Goal: Transaction & Acquisition: Book appointment/travel/reservation

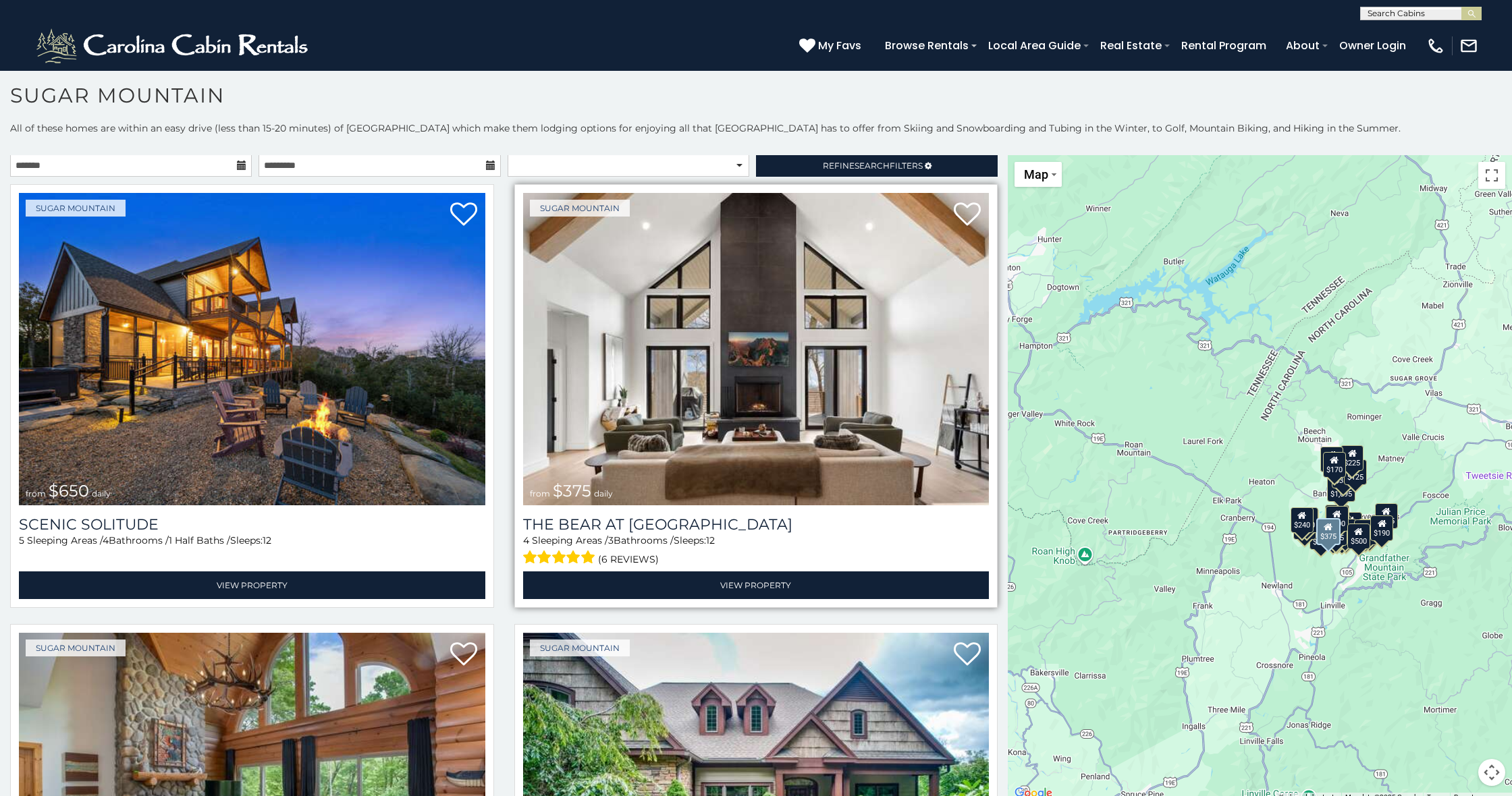
scroll to position [2, 0]
click at [854, 338] on img at bounding box center [756, 349] width 466 height 313
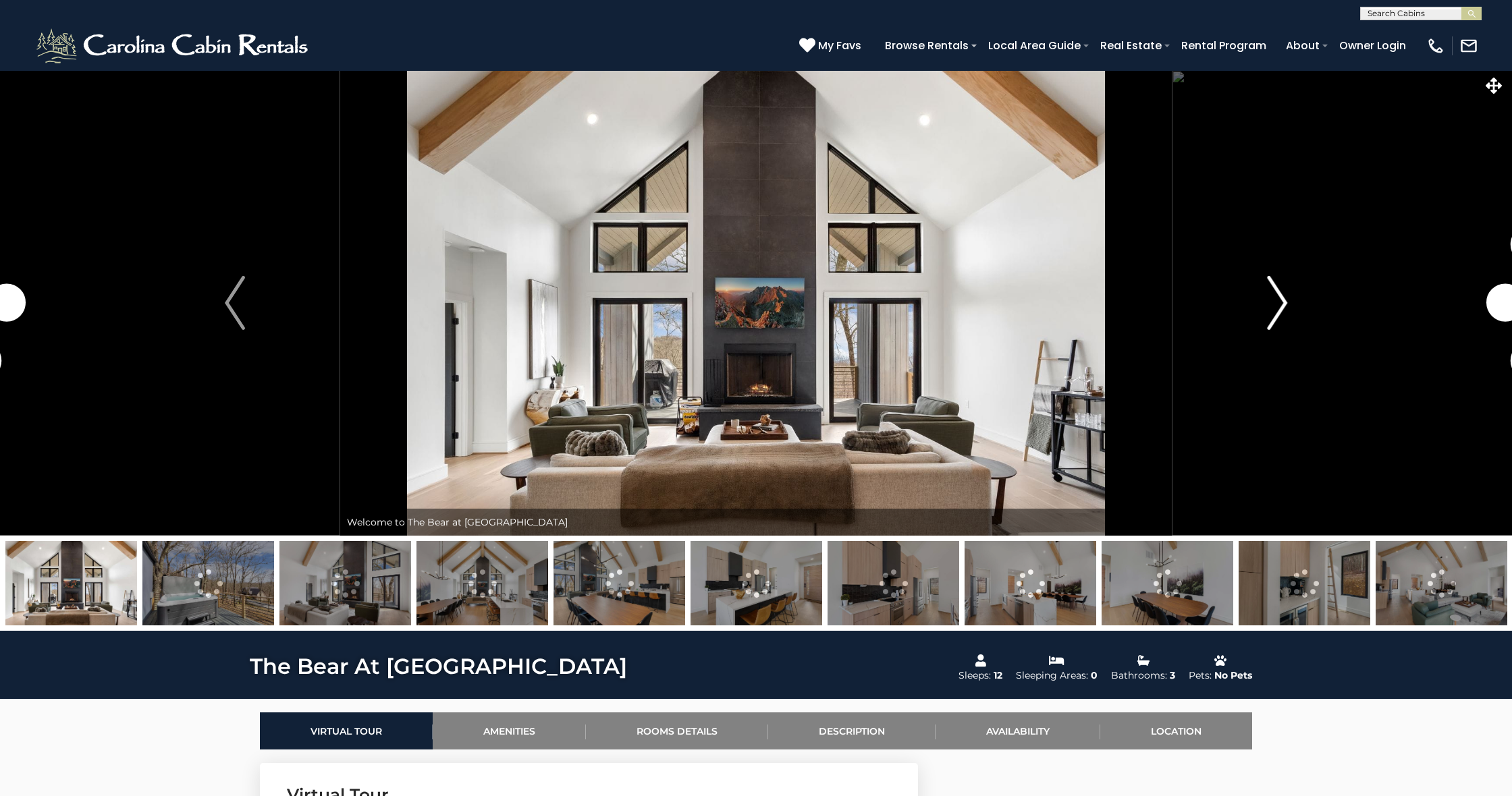
click at [1266, 294] on button "Next" at bounding box center [1277, 302] width 211 height 465
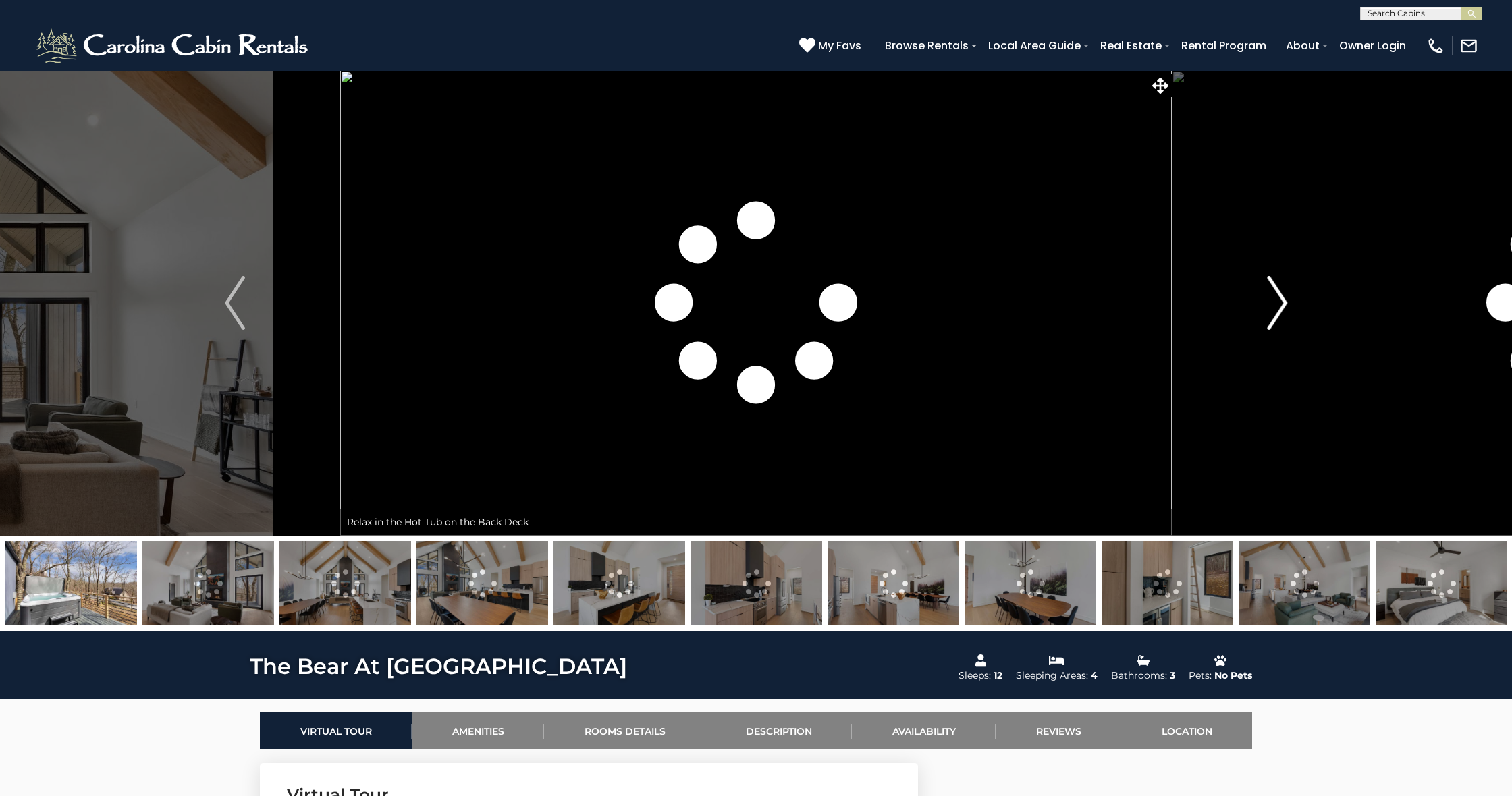
scroll to position [-2, 1]
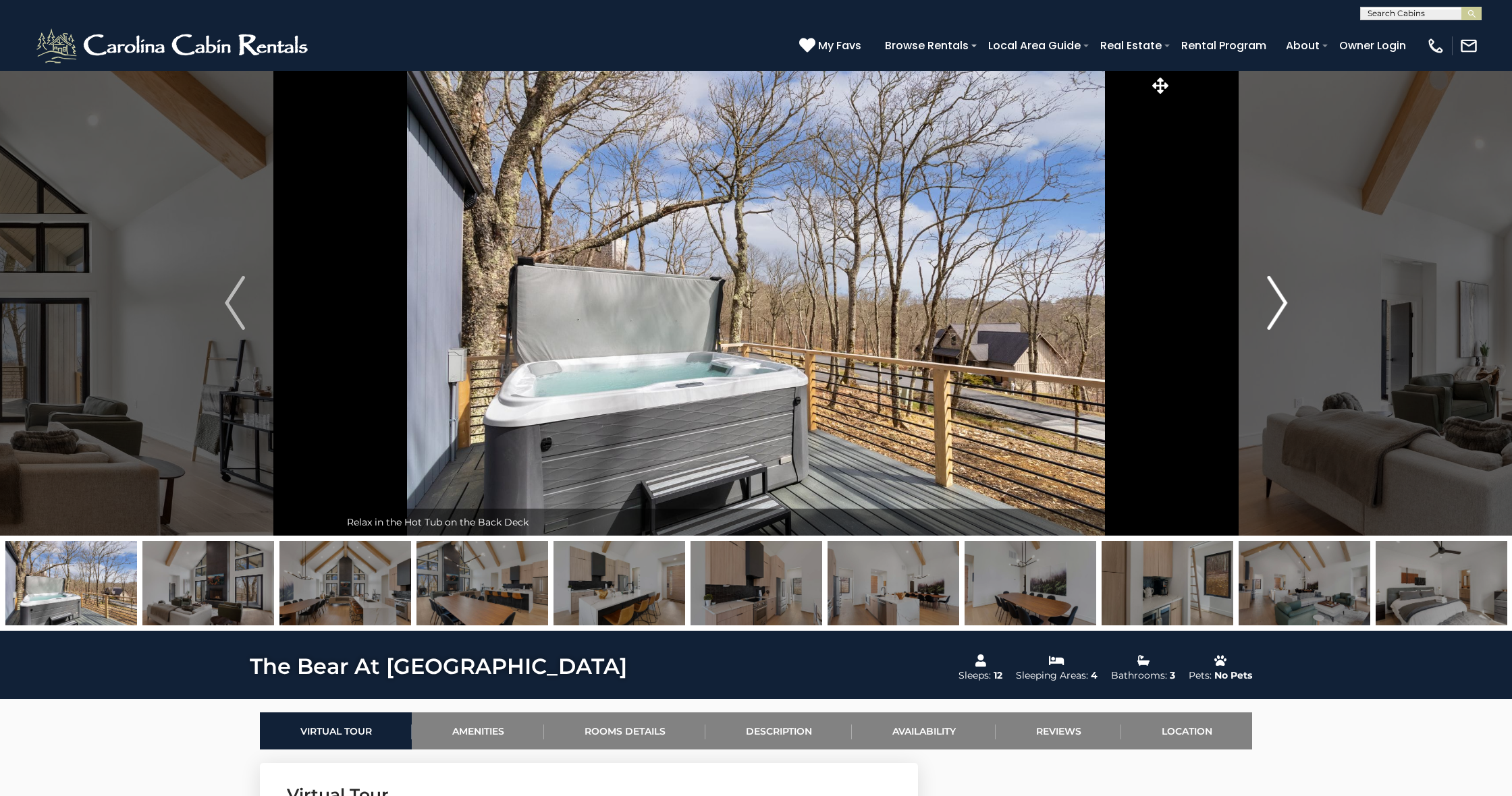
click at [1266, 294] on button "Next" at bounding box center [1277, 302] width 211 height 465
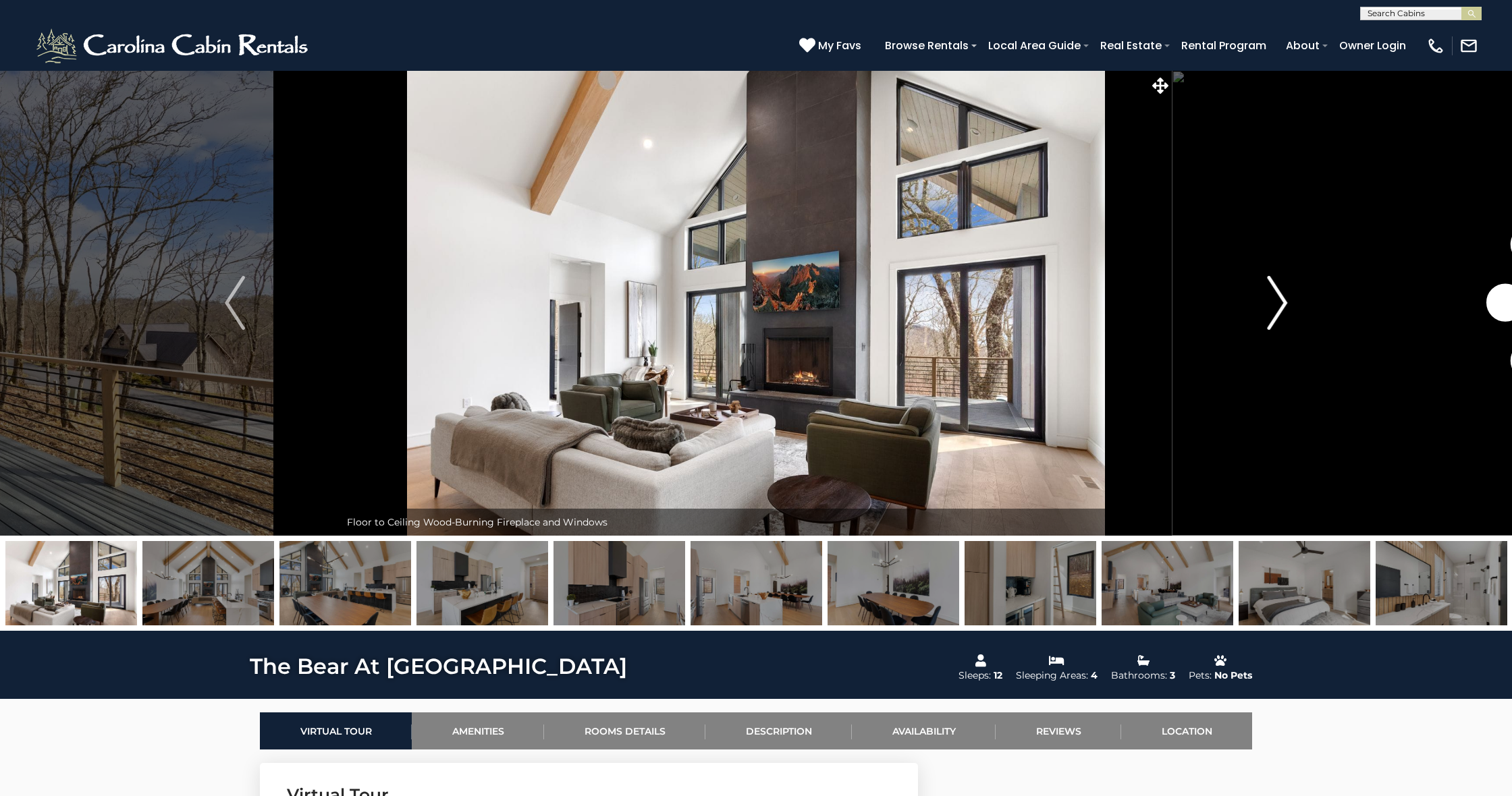
scroll to position [0, 1]
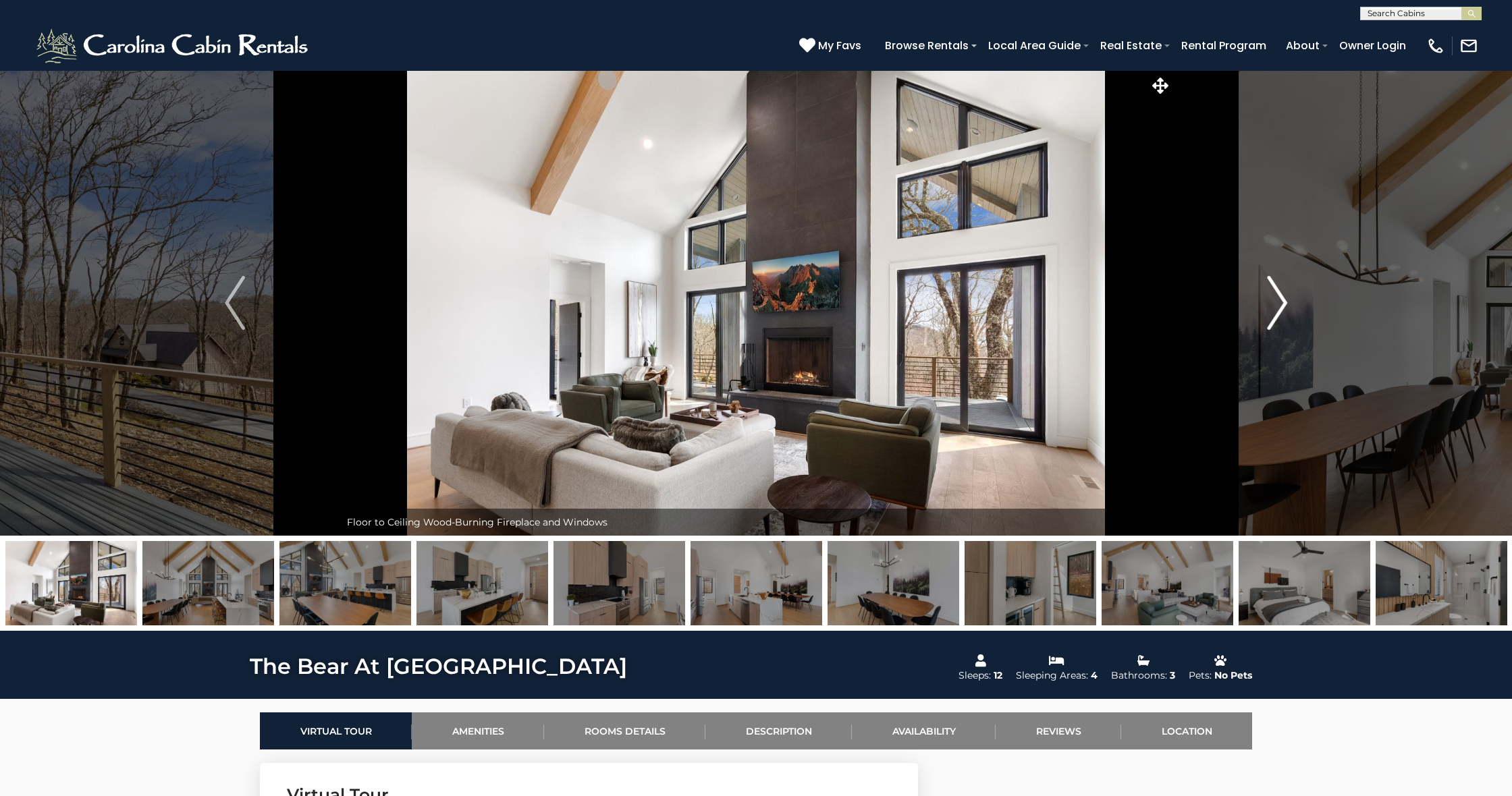
click at [1266, 294] on button "Next" at bounding box center [1277, 302] width 211 height 465
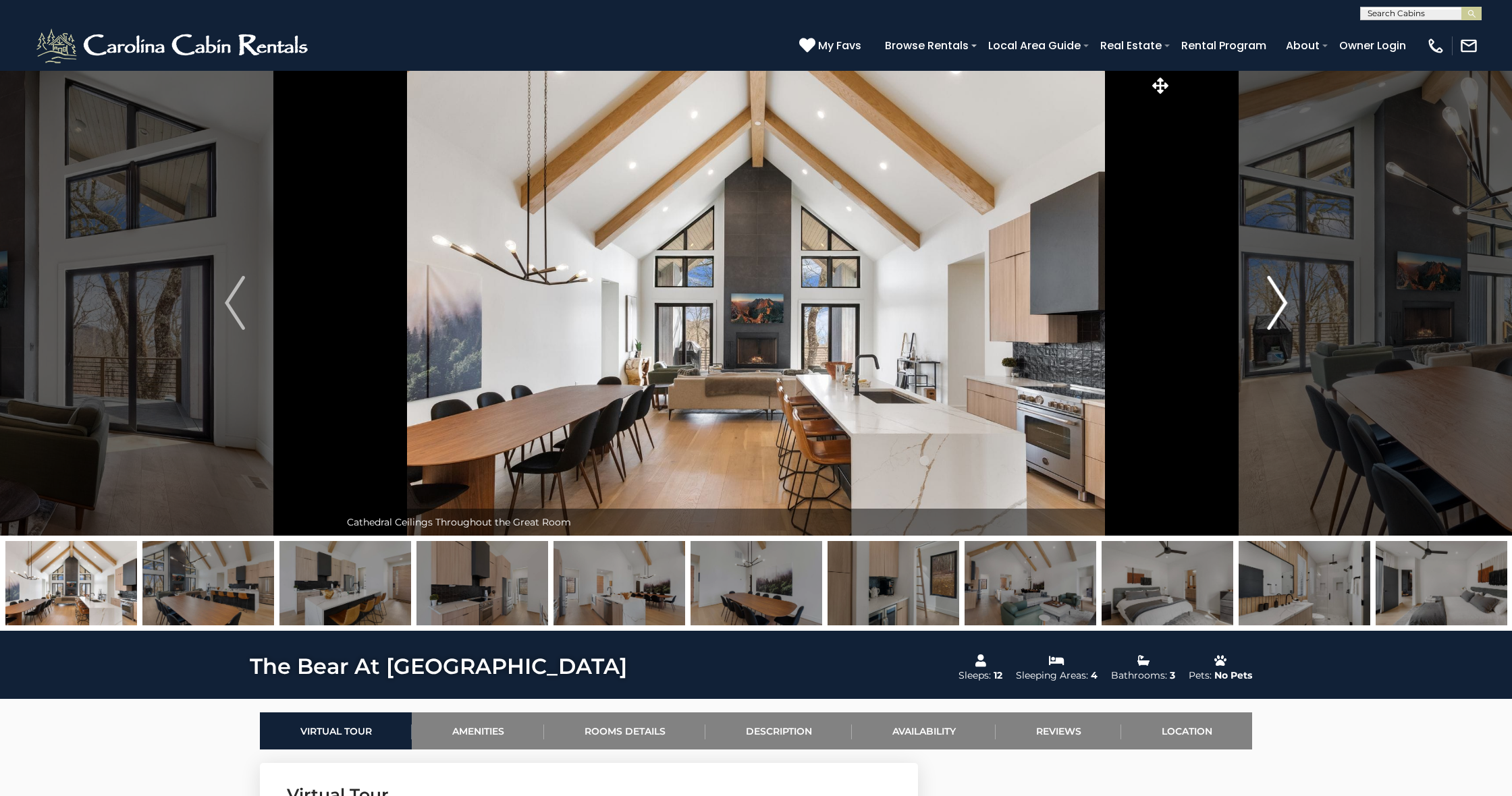
scroll to position [-2, 1]
click at [1266, 294] on button "Next" at bounding box center [1277, 302] width 211 height 465
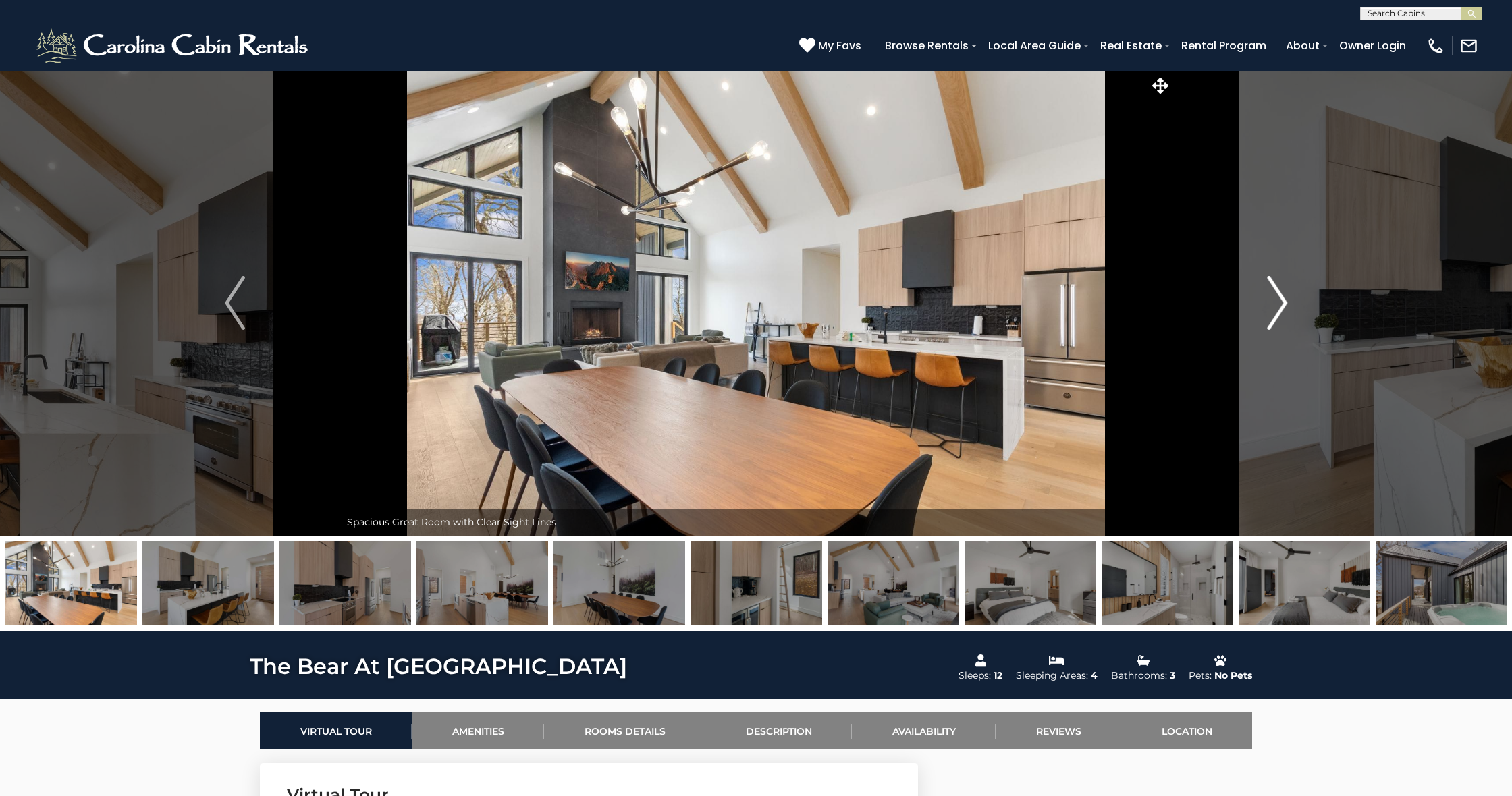
scroll to position [0, 0]
click at [1269, 294] on img "Next" at bounding box center [1277, 302] width 21 height 54
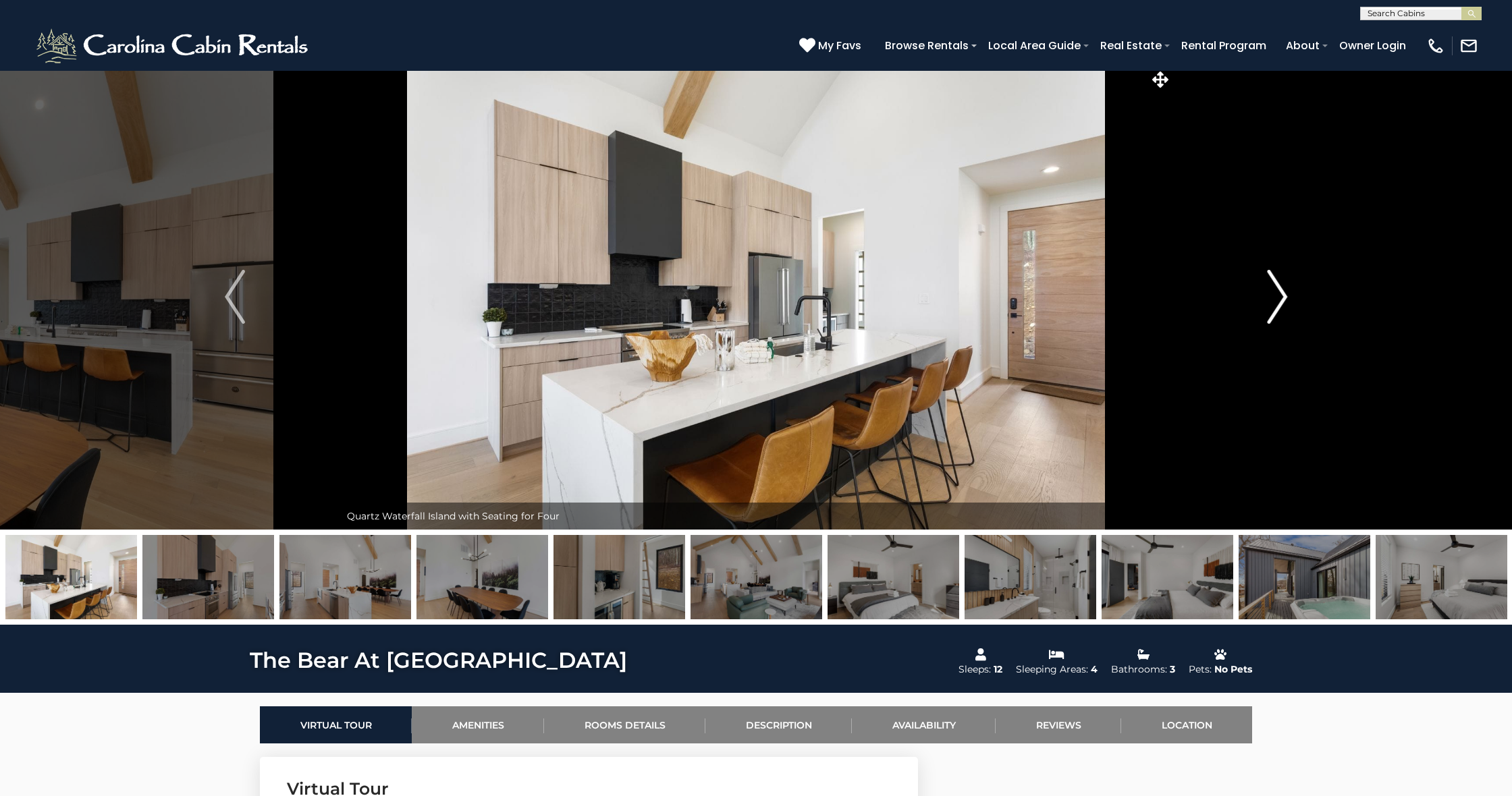
scroll to position [8, 0]
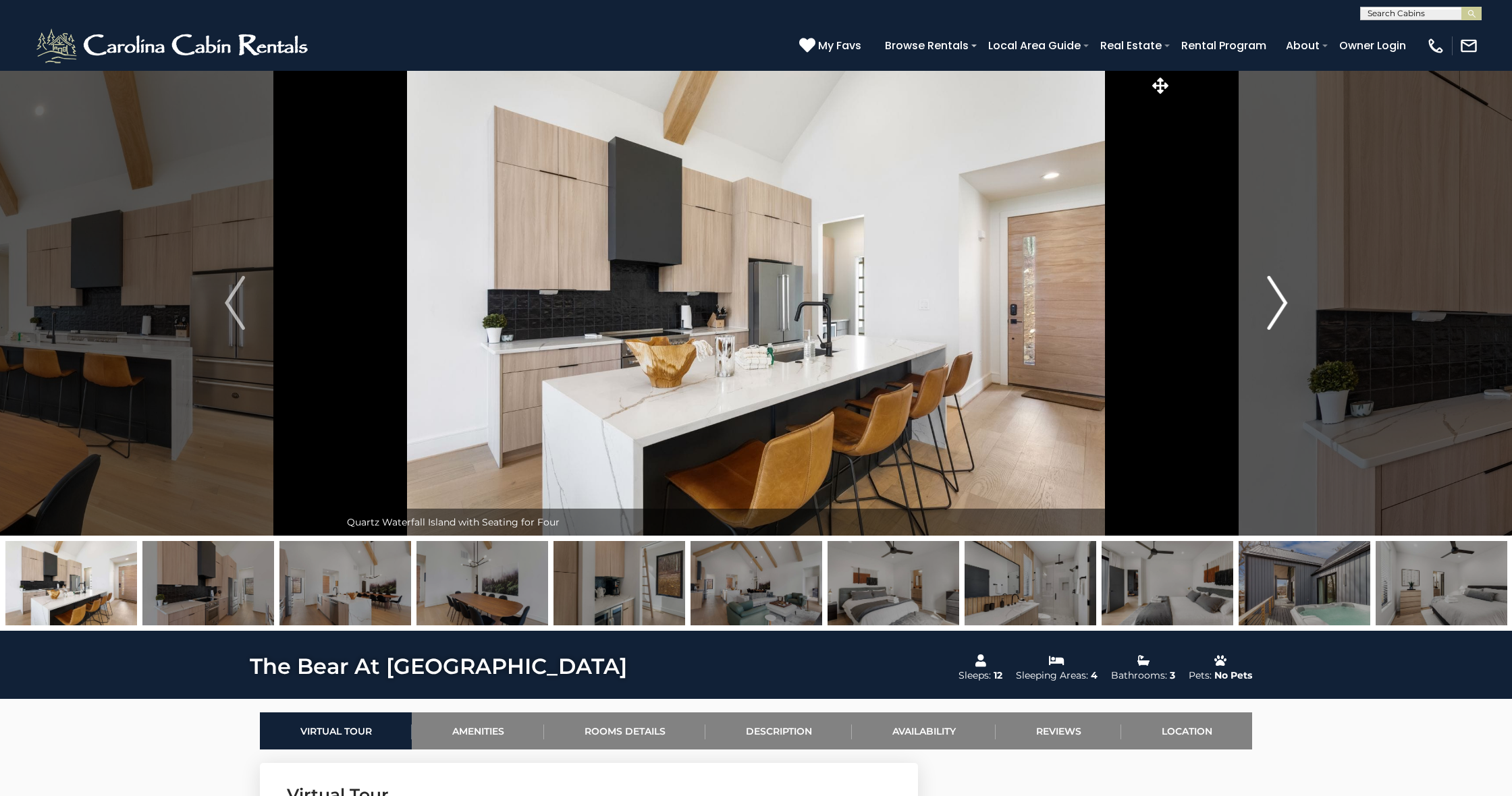
click at [1269, 294] on img "Next" at bounding box center [1277, 302] width 21 height 54
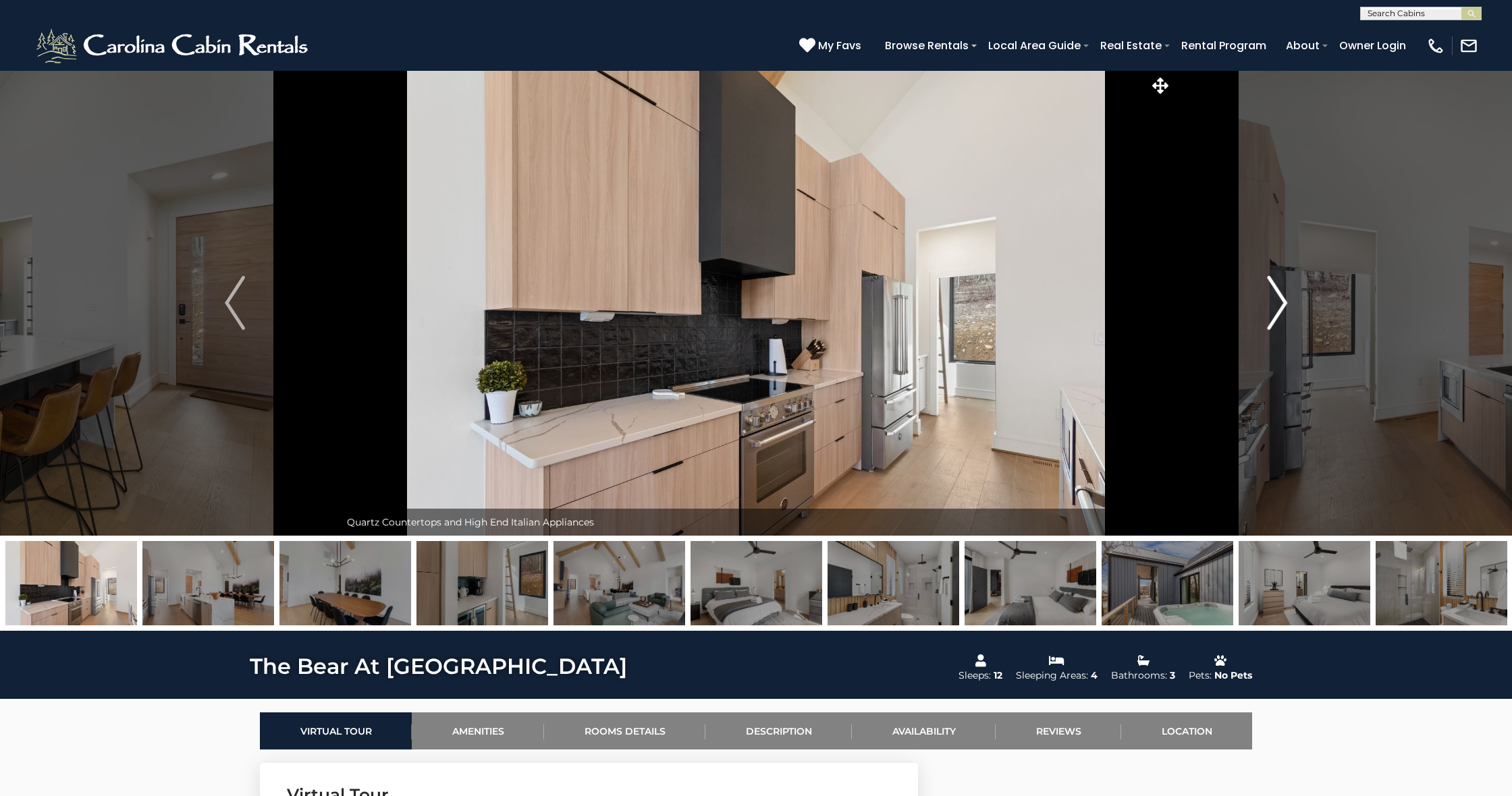
click at [1269, 294] on img "Next" at bounding box center [1277, 302] width 21 height 54
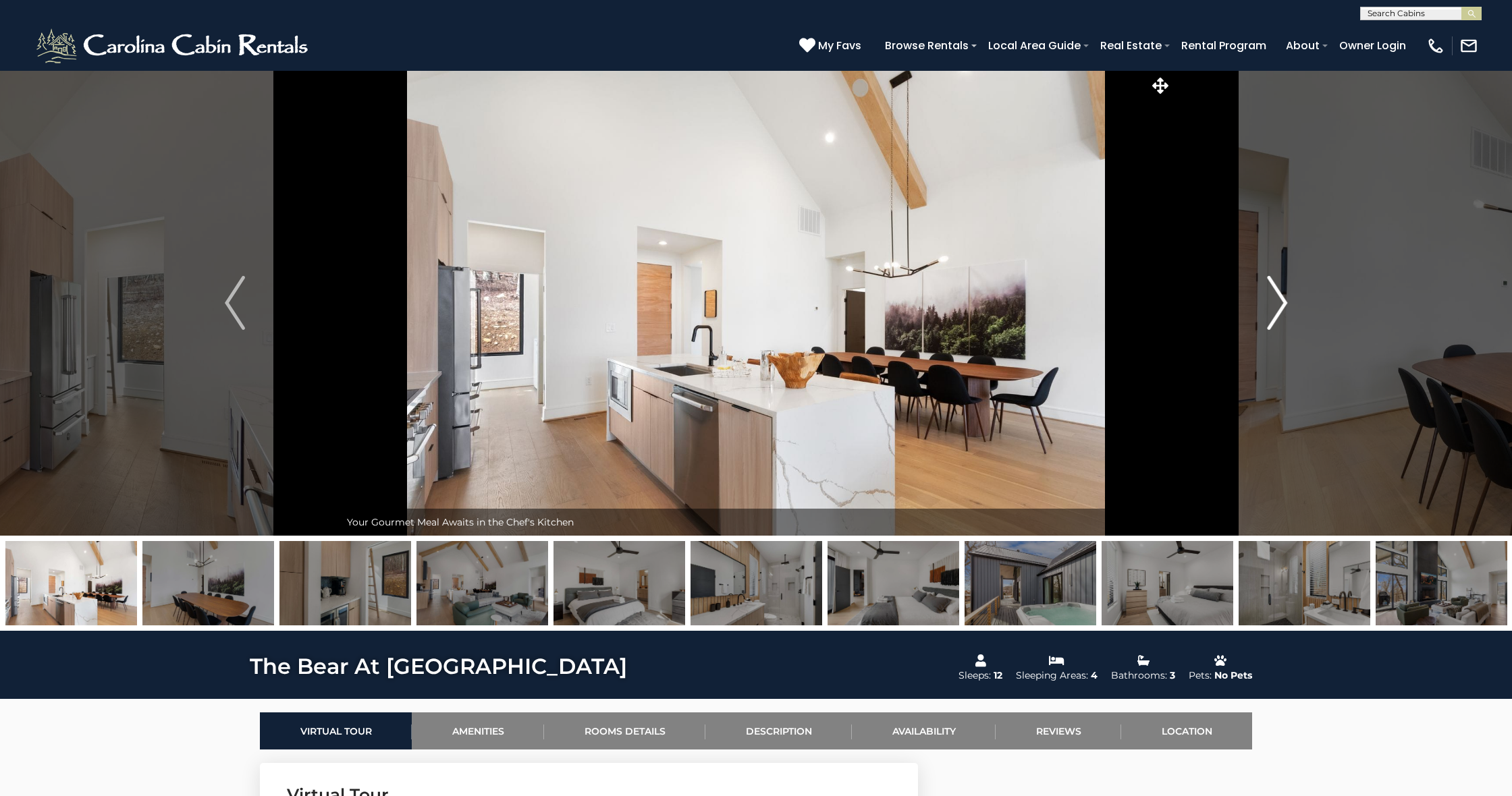
click at [1269, 294] on img "Next" at bounding box center [1277, 302] width 21 height 54
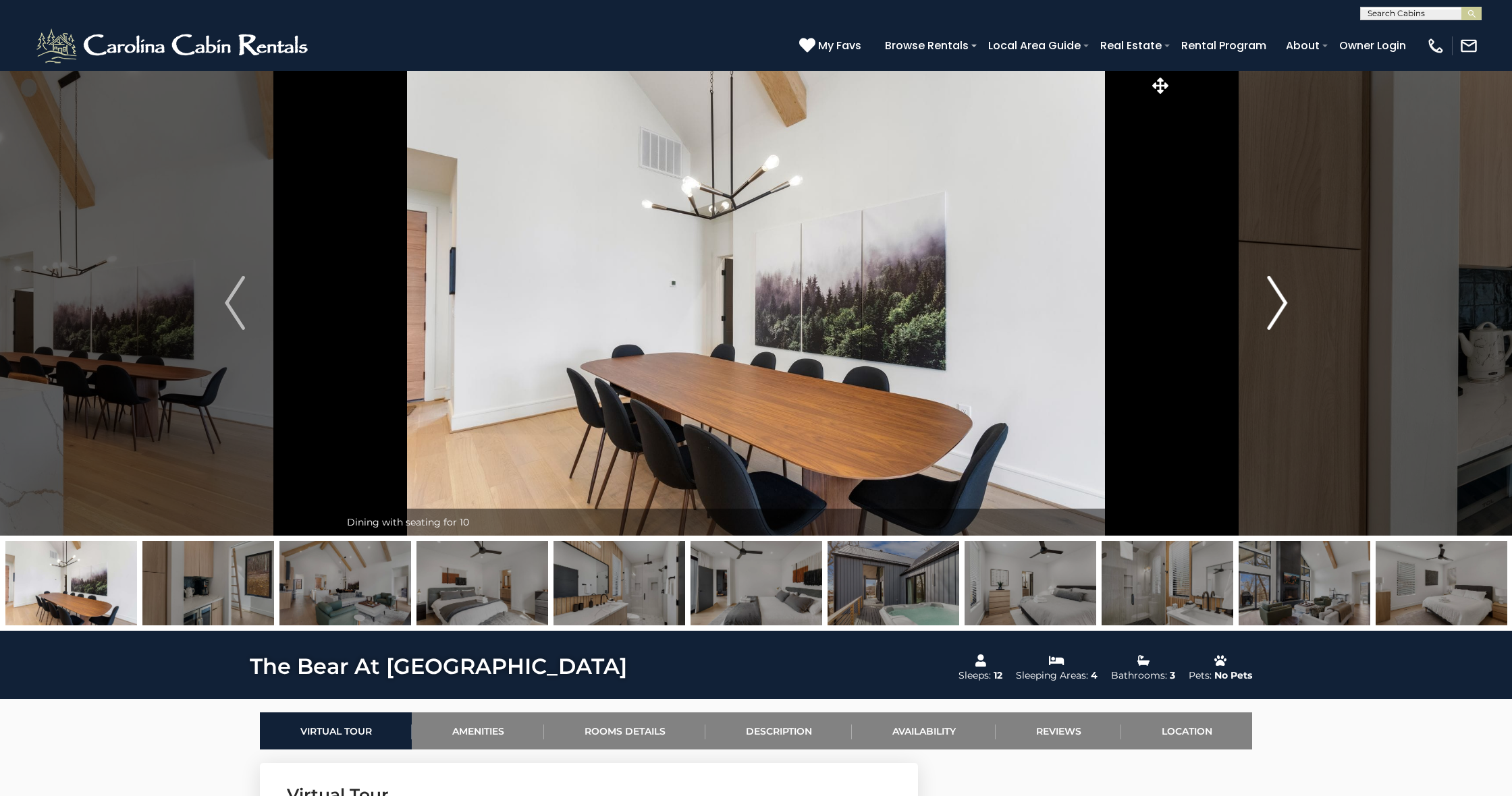
scroll to position [-2, 2]
click at [1269, 294] on img "Next" at bounding box center [1277, 302] width 21 height 54
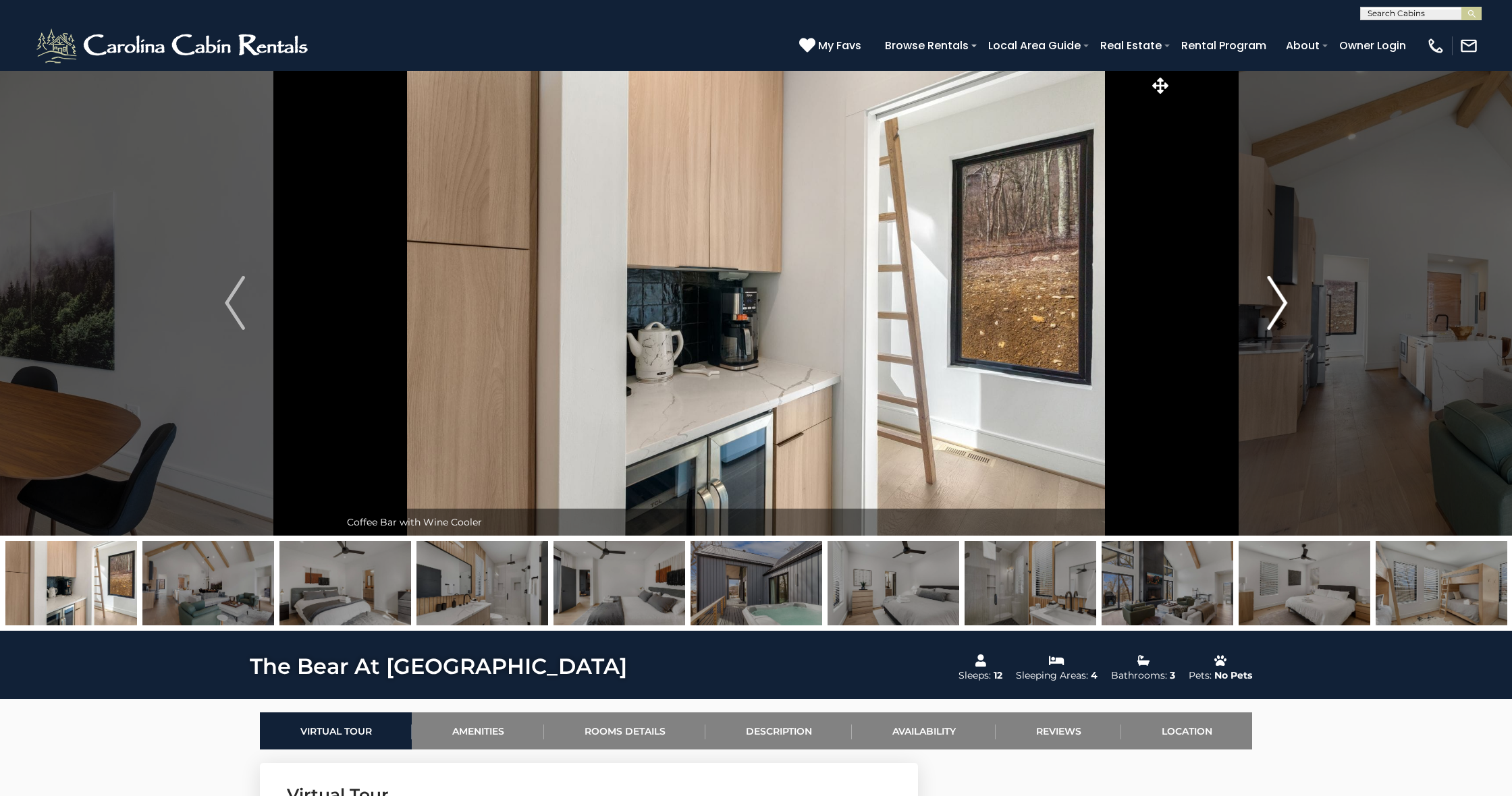
click at [1269, 294] on img "Next" at bounding box center [1277, 302] width 21 height 54
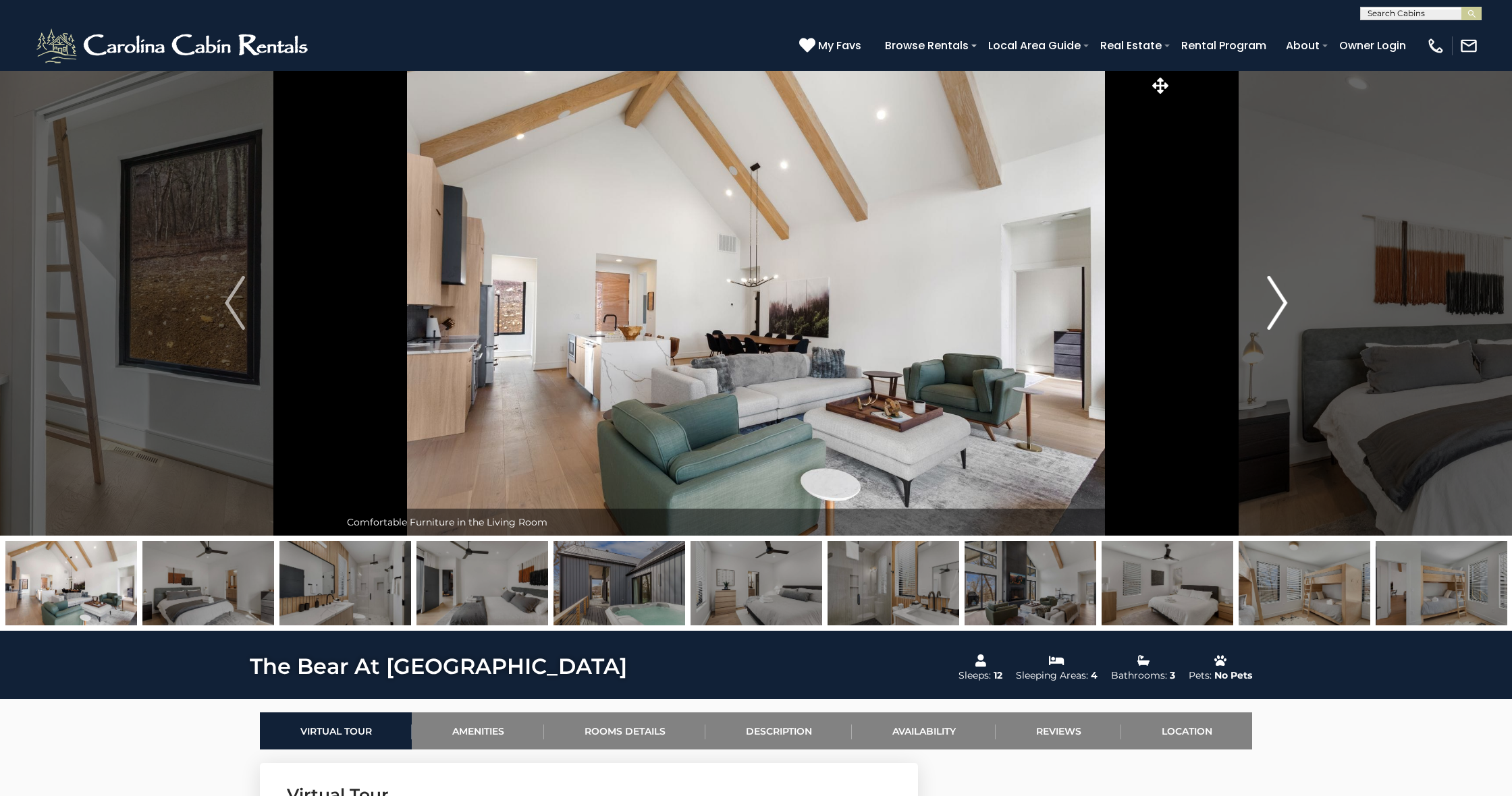
click at [1269, 294] on img "Next" at bounding box center [1277, 302] width 21 height 54
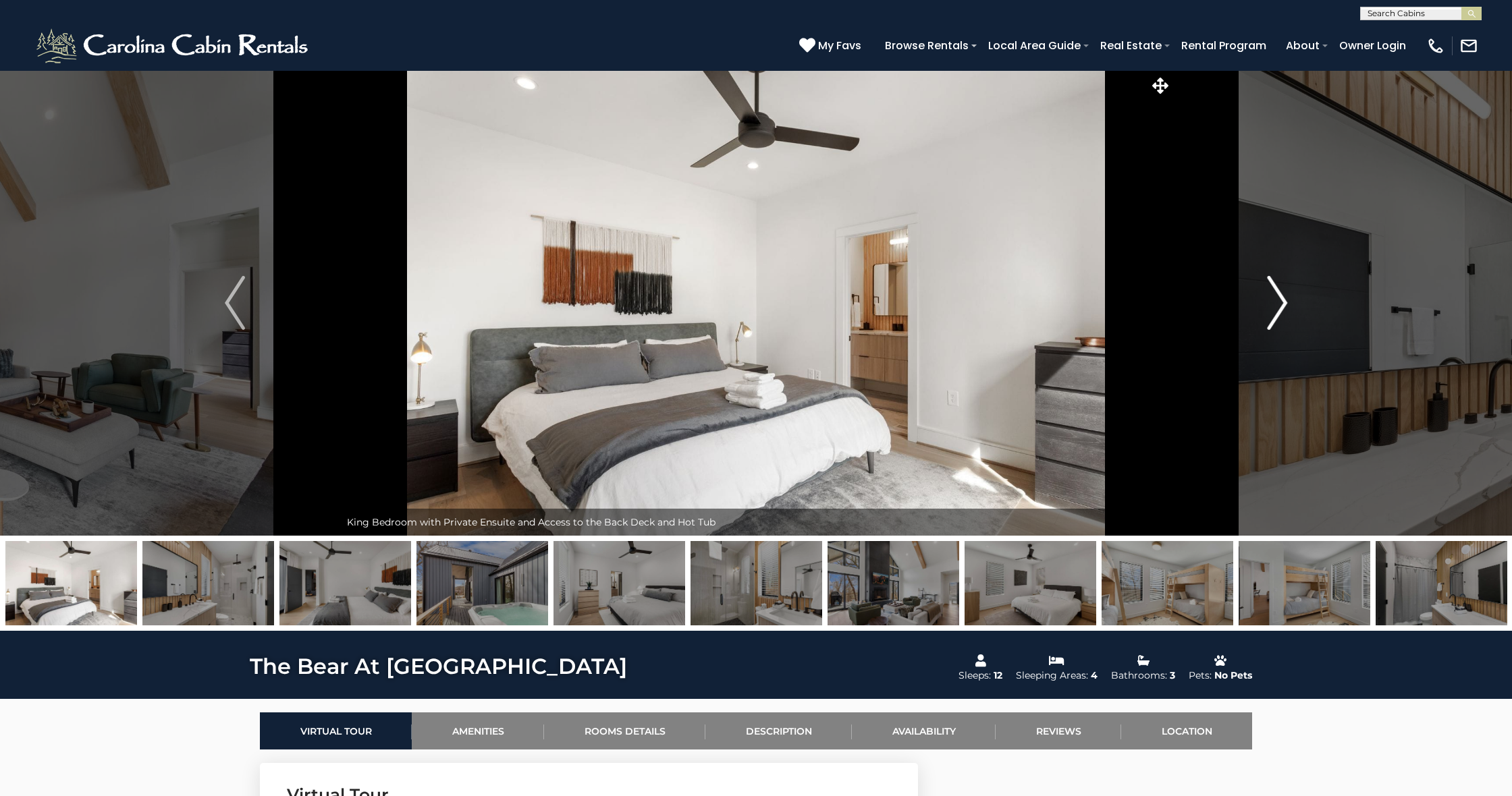
click at [1269, 294] on img "Next" at bounding box center [1277, 302] width 21 height 54
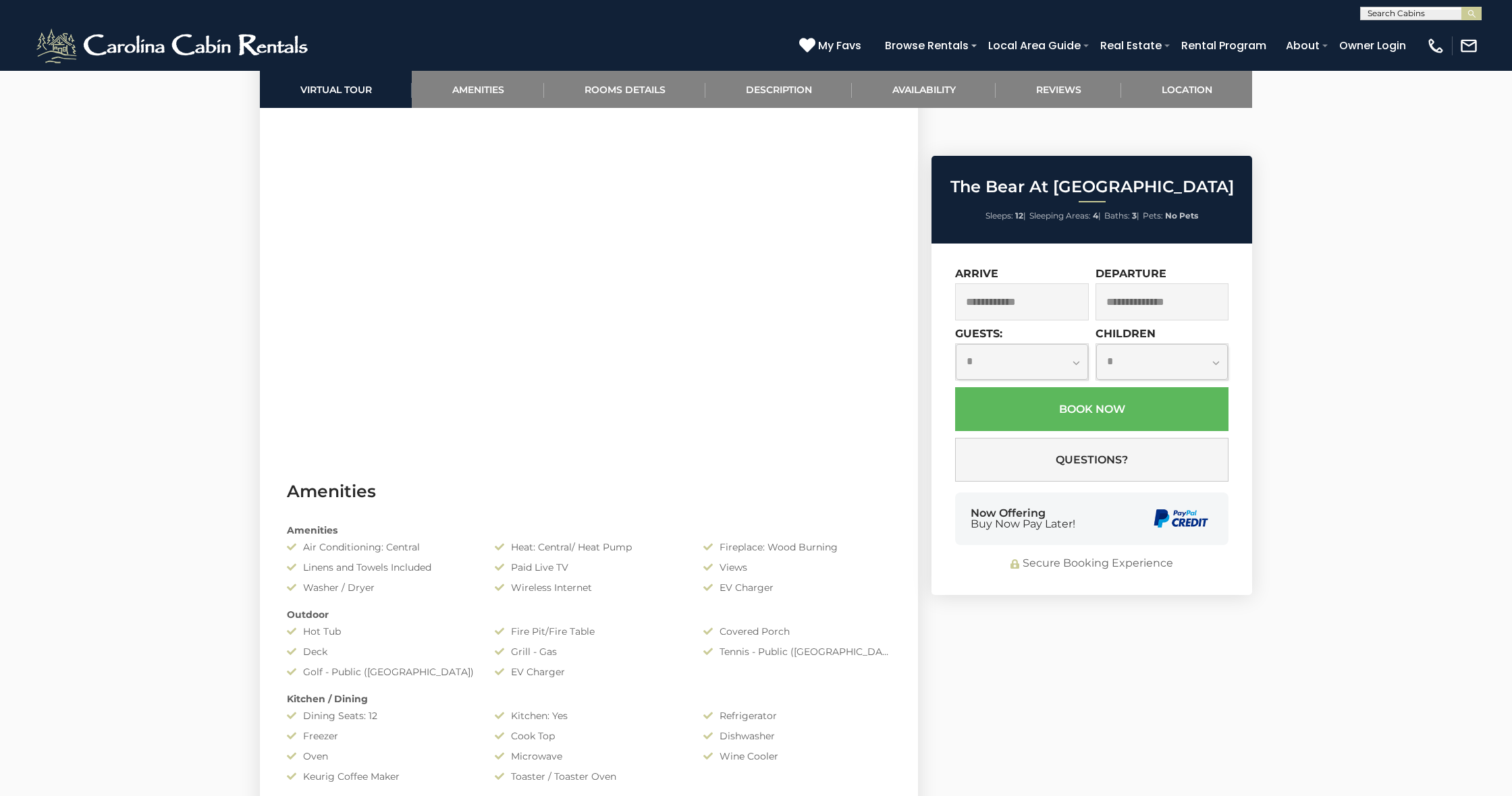
scroll to position [719, 0]
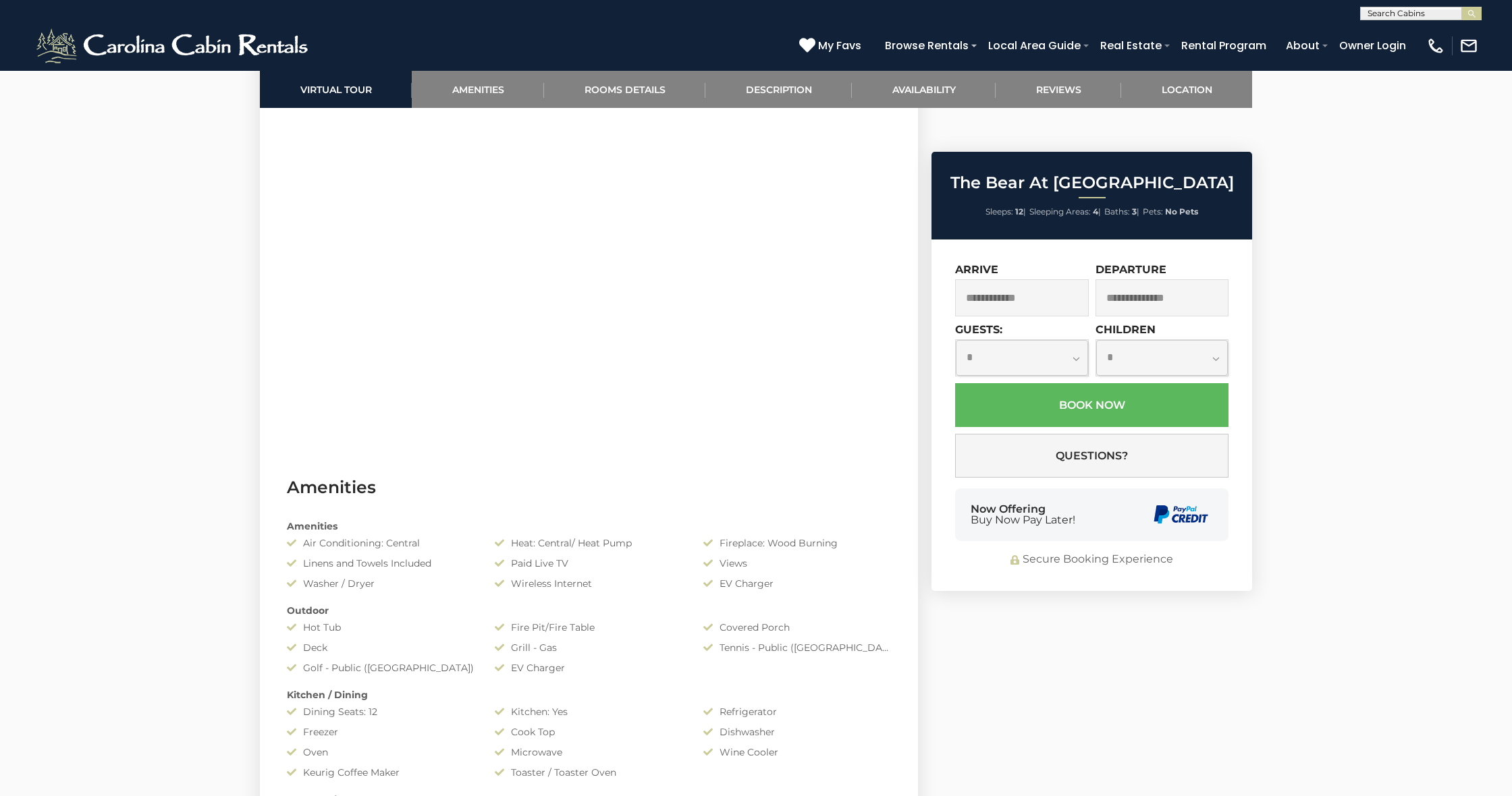
click at [1050, 279] on input "text" at bounding box center [1022, 297] width 134 height 37
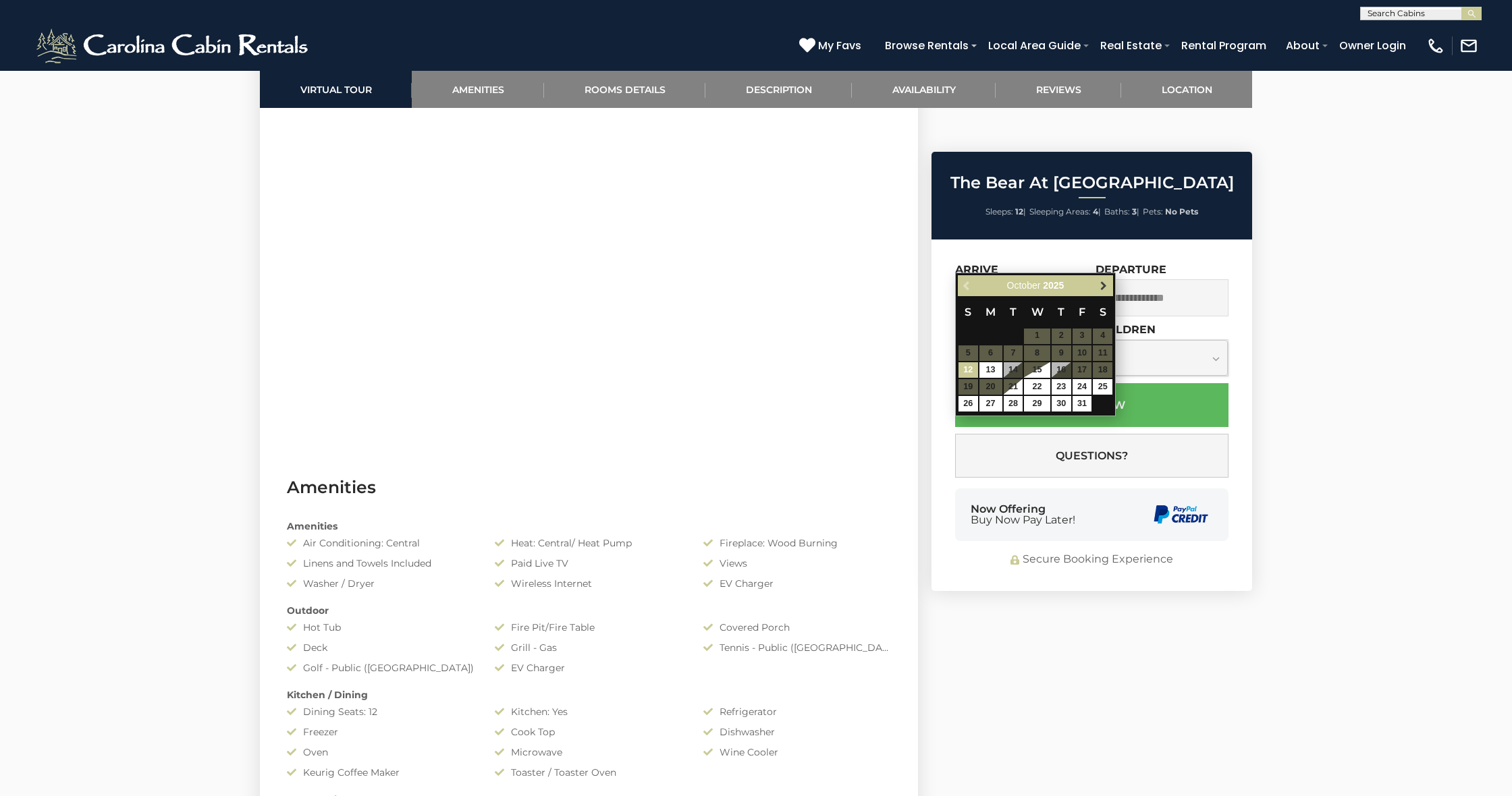
click at [1103, 291] on link "Next" at bounding box center [1103, 286] width 17 height 17
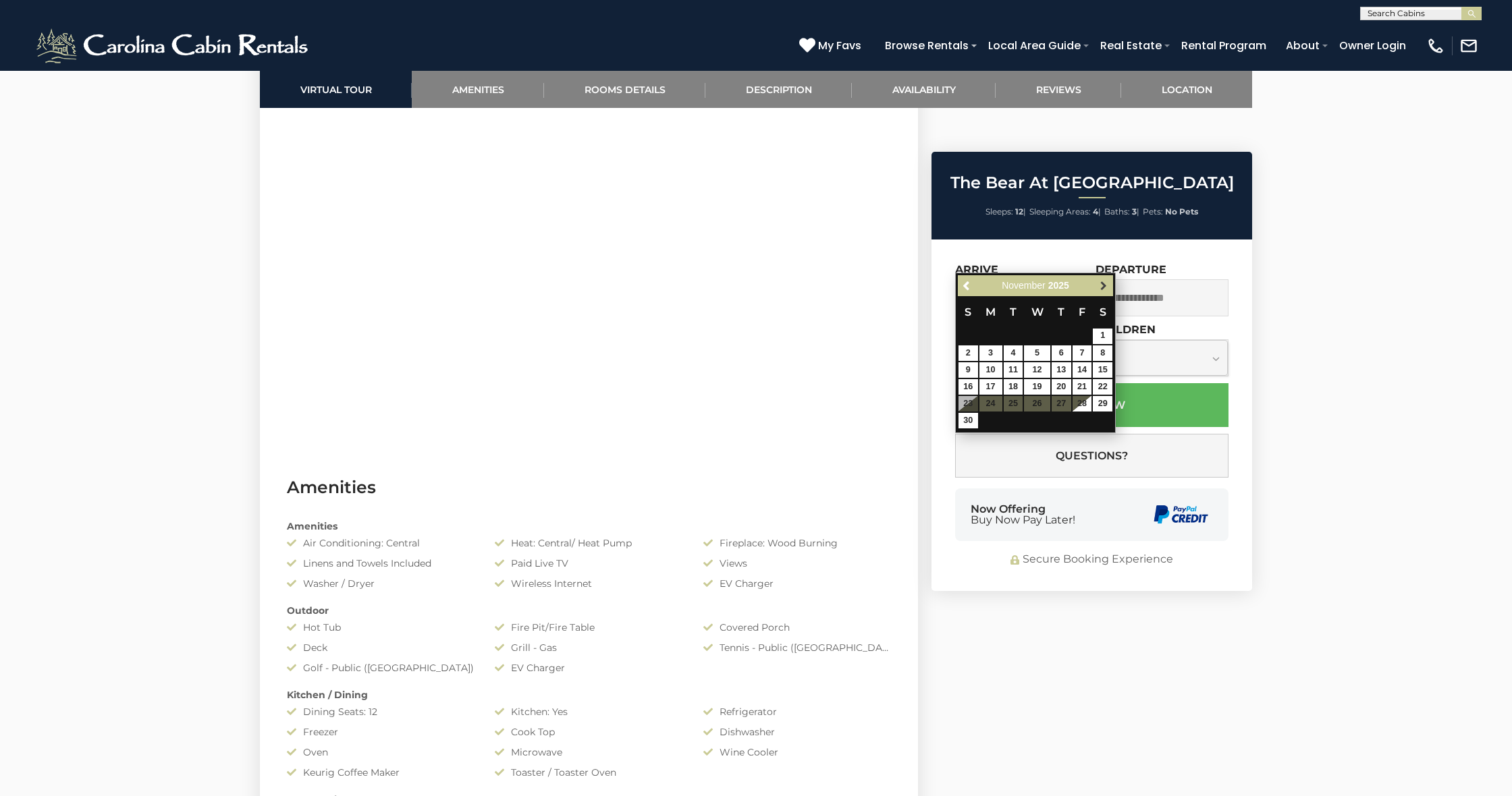
click at [1103, 284] on span "Next" at bounding box center [1103, 285] width 11 height 11
click at [1105, 289] on span "Next" at bounding box center [1103, 285] width 11 height 11
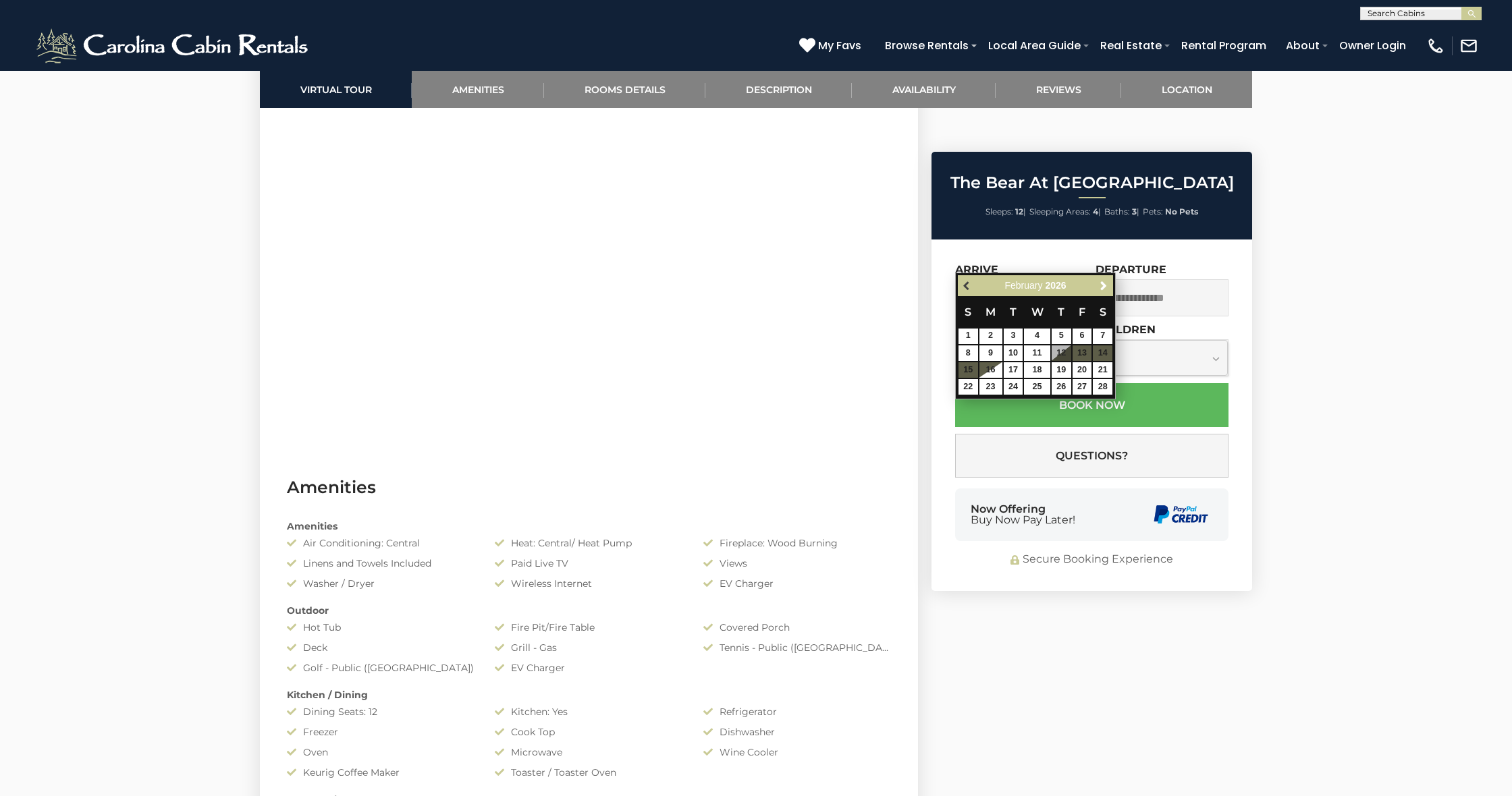
click at [970, 294] on link "Previous" at bounding box center [968, 286] width 17 height 17
click at [1088, 362] on link "16" at bounding box center [1082, 370] width 20 height 15
type input "**********"
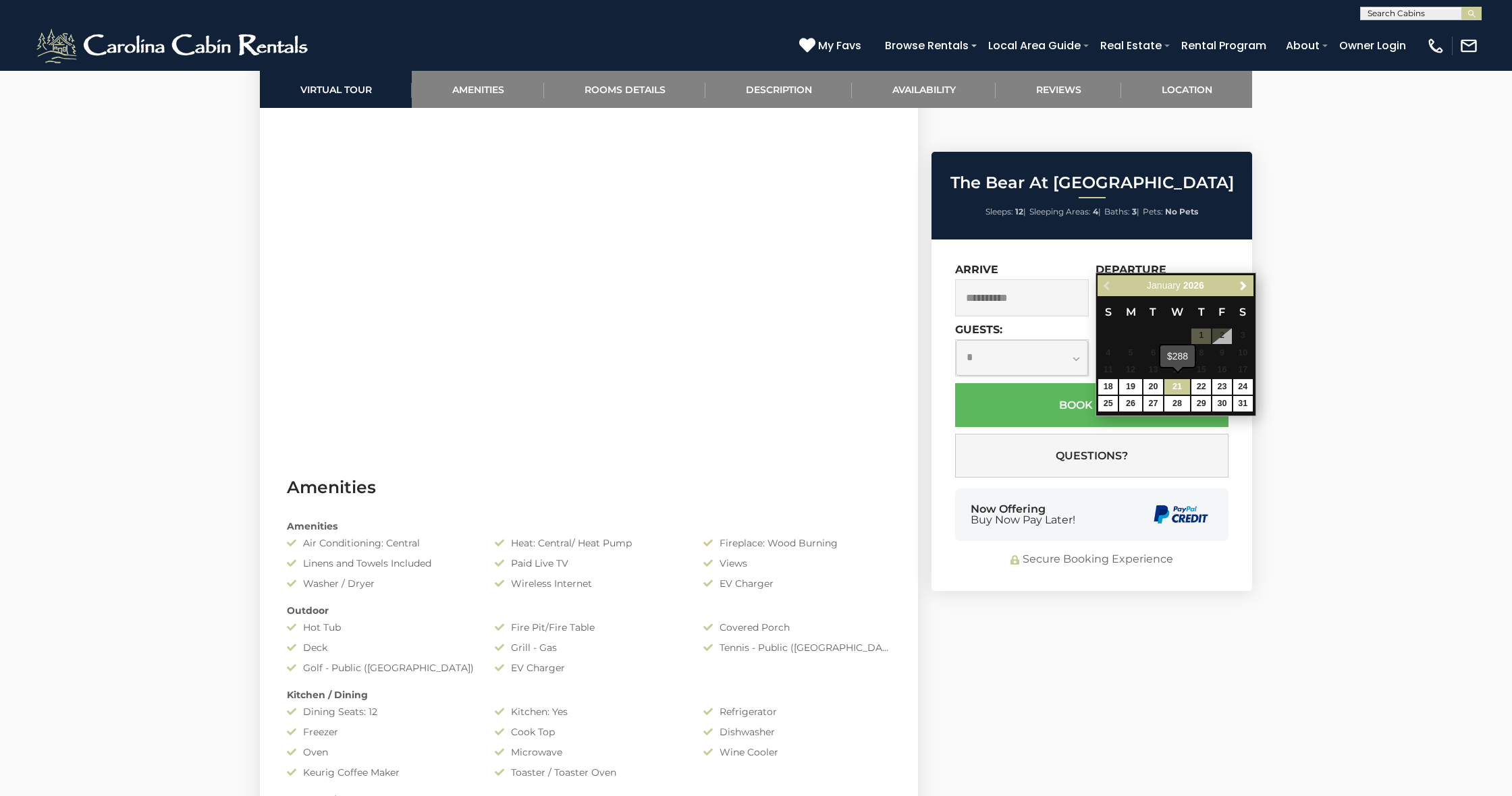
click at [1165, 380] on link "21" at bounding box center [1177, 387] width 26 height 15
type input "**********"
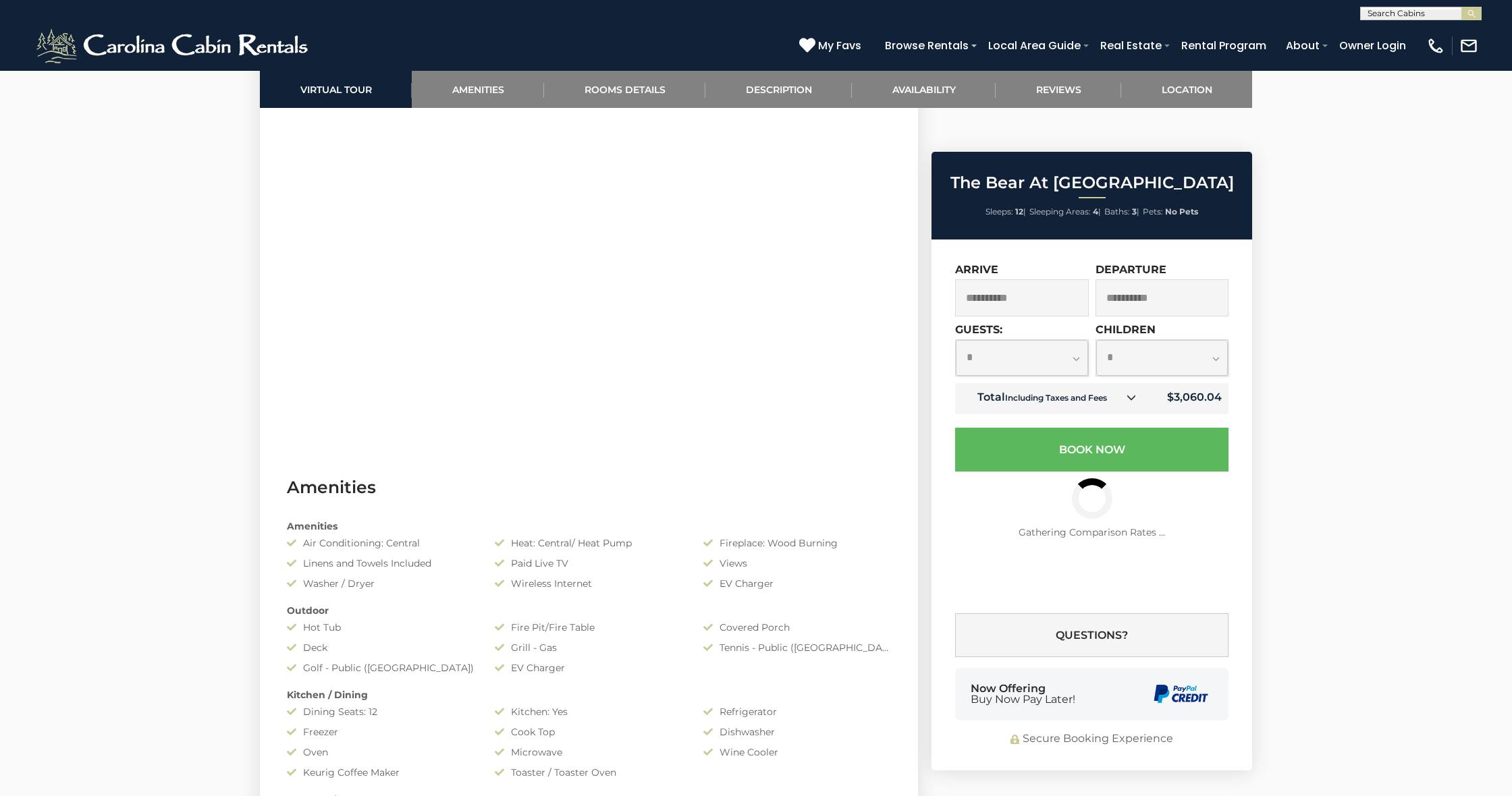
select select "*"
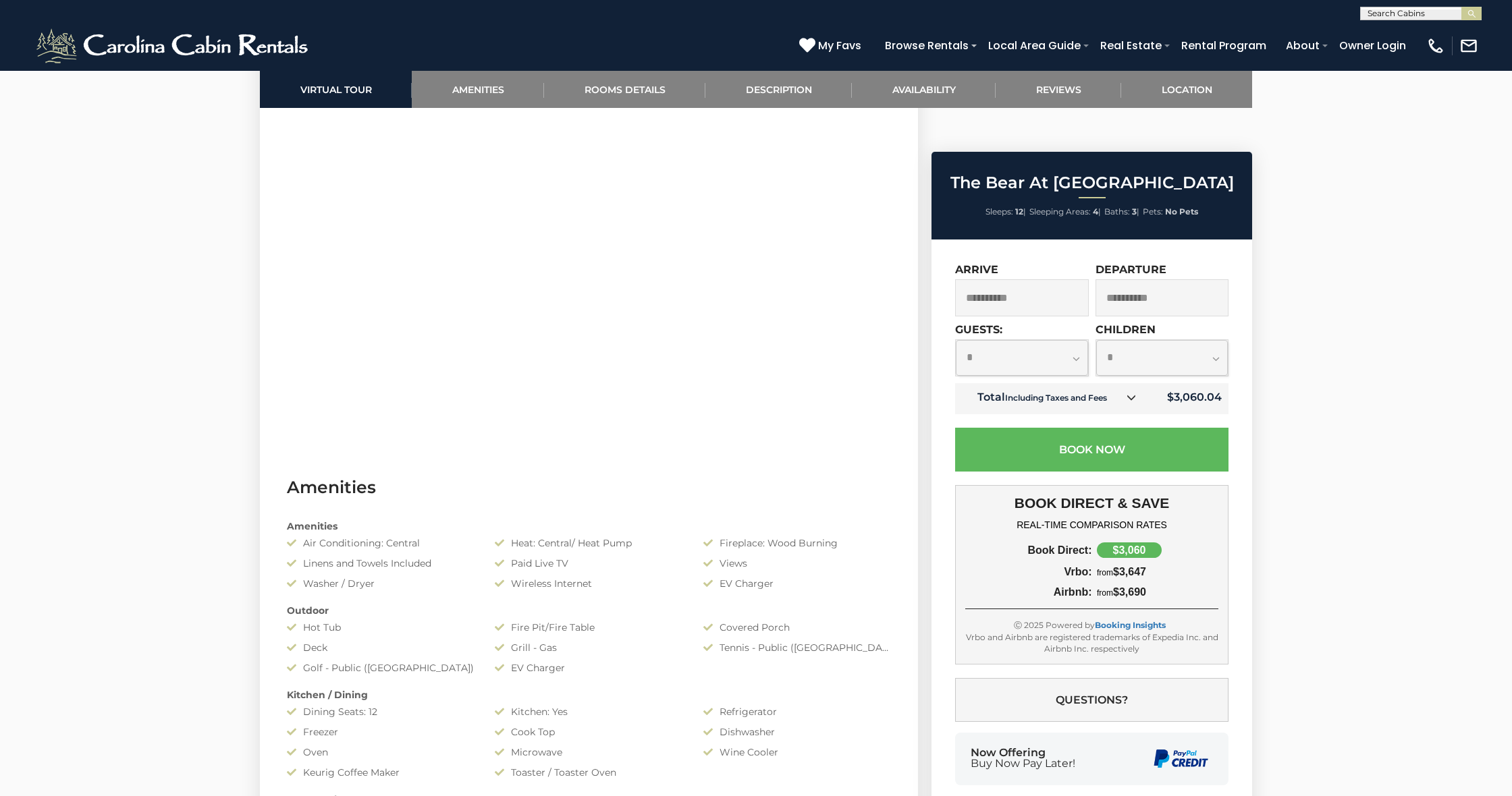
click at [1137, 383] on td "Total Including Taxes and Fees" at bounding box center [1051, 398] width 192 height 31
click at [1136, 392] on icon at bounding box center [1131, 397] width 9 height 9
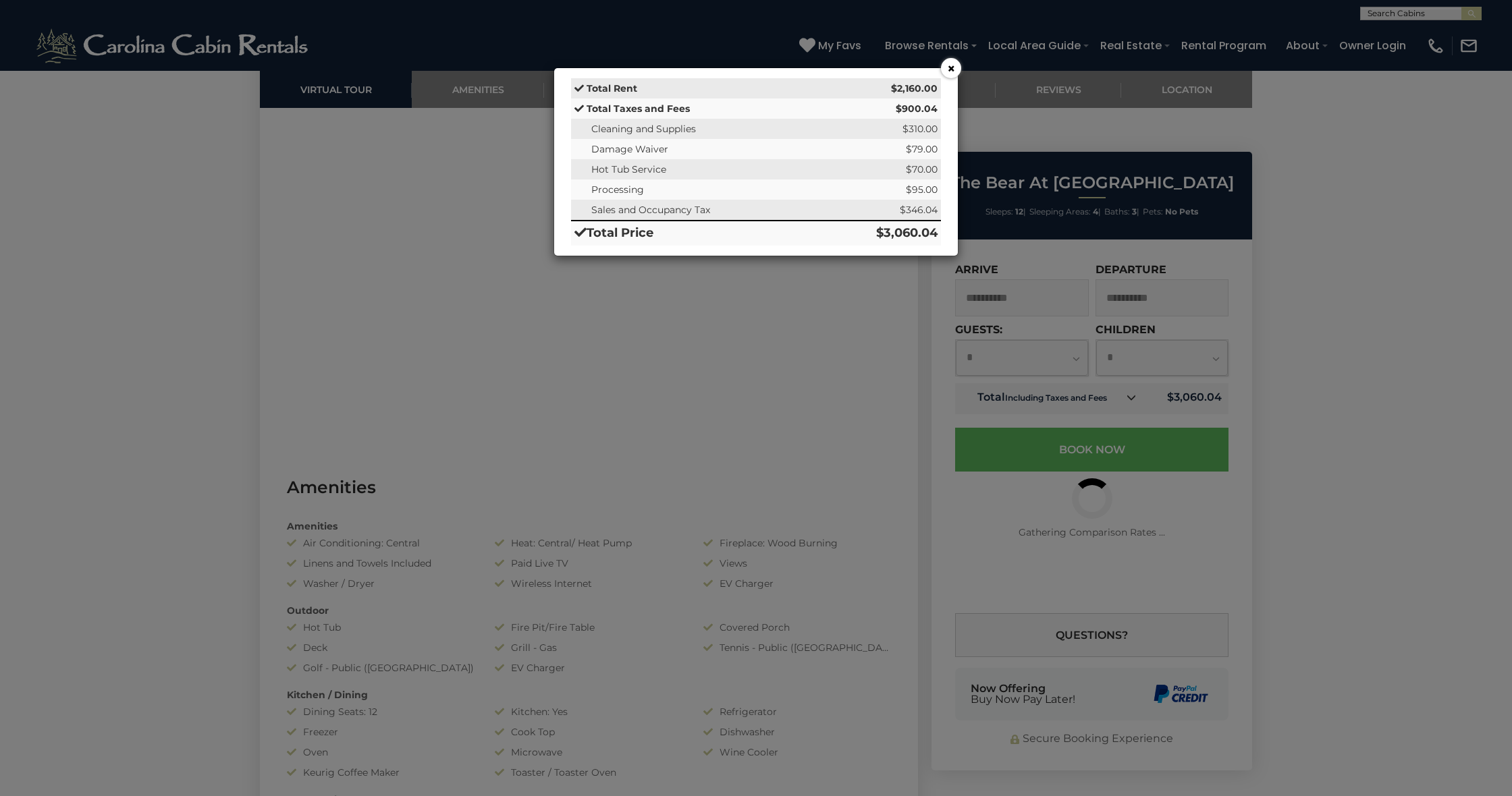
click at [954, 75] on button "×" at bounding box center [951, 69] width 21 height 21
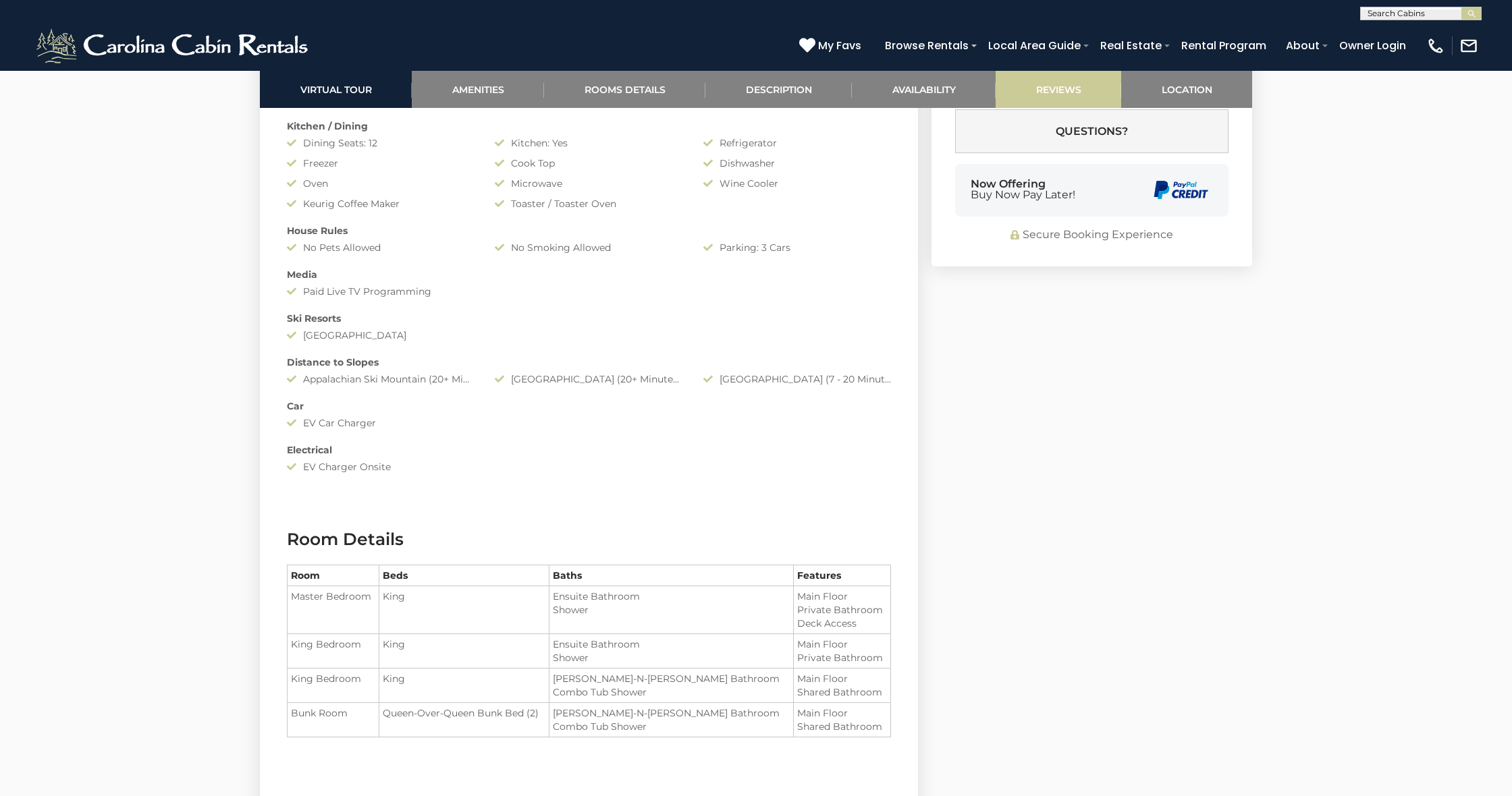
scroll to position [1285, 0]
